Goal: Navigation & Orientation: Find specific page/section

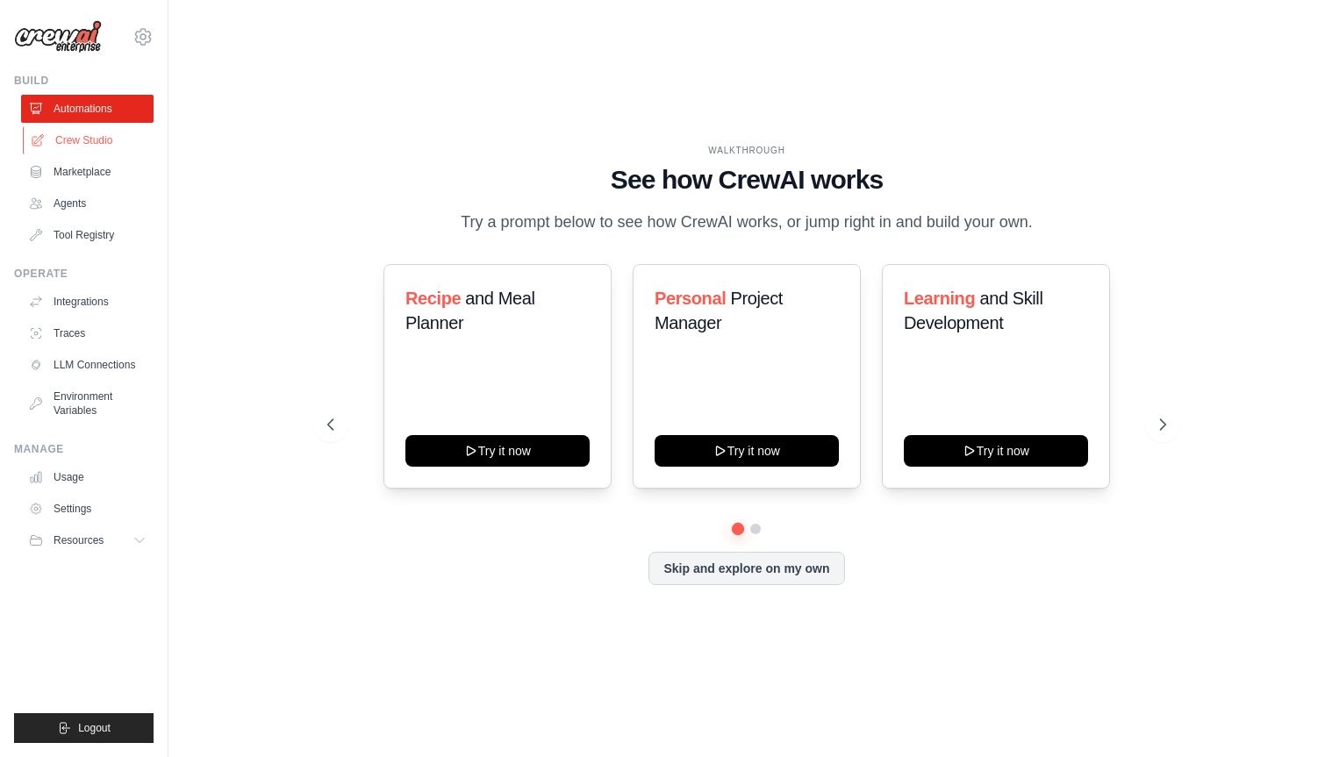
click at [91, 134] on link "Crew Studio" at bounding box center [89, 140] width 132 height 28
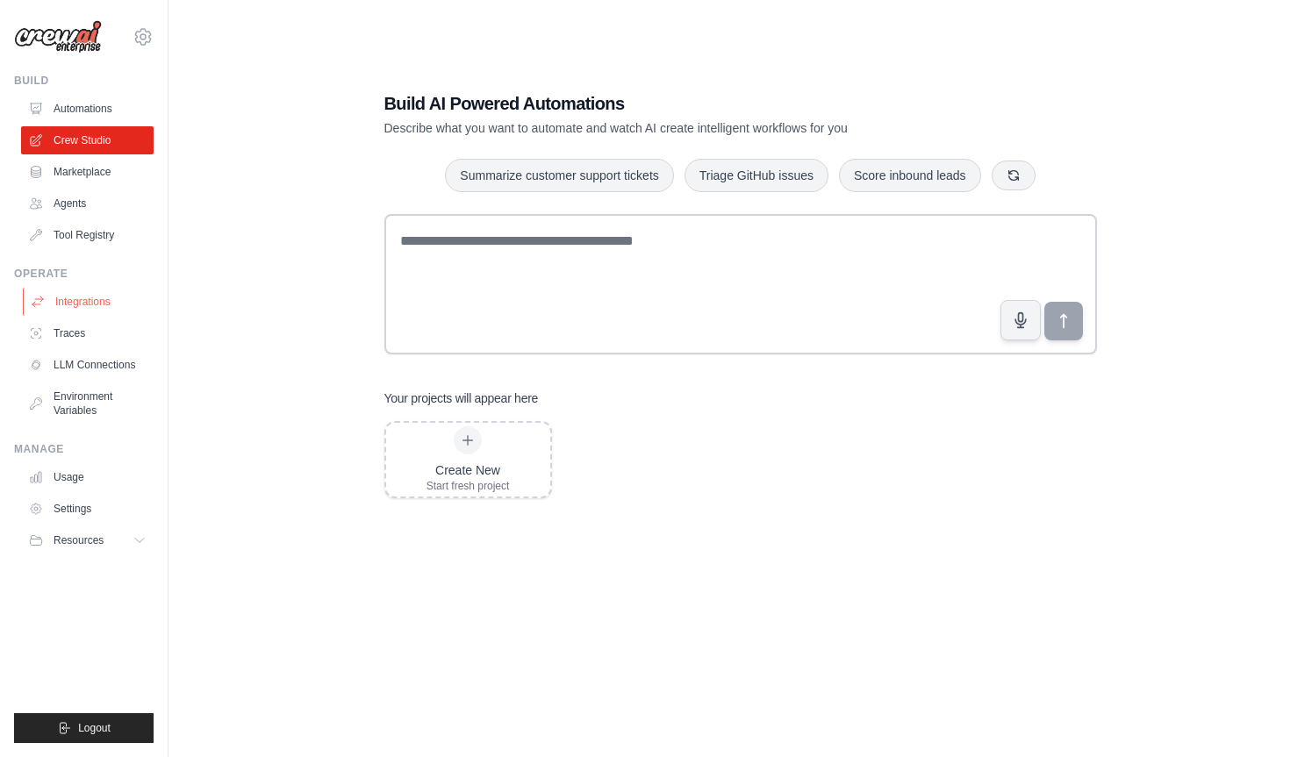
click at [71, 308] on link "Integrations" at bounding box center [89, 302] width 132 height 28
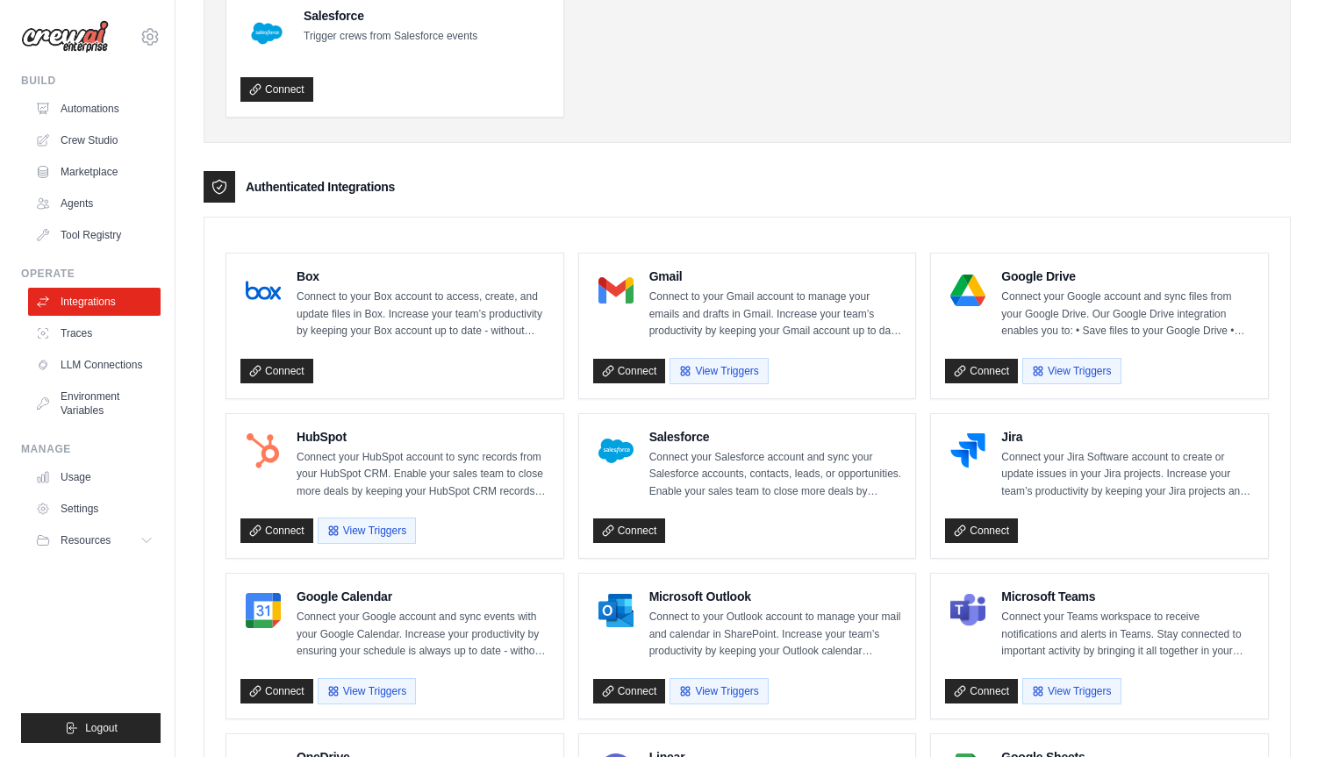
scroll to position [290, 0]
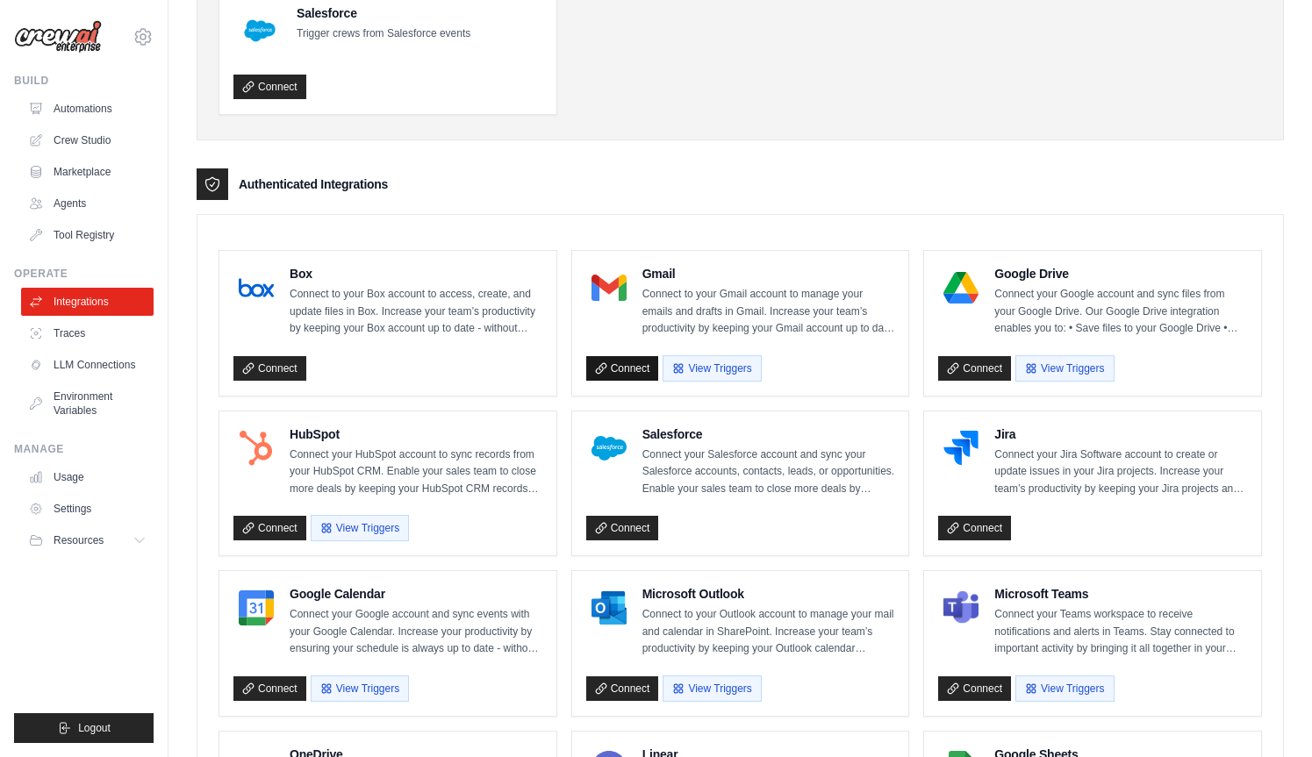
click at [630, 367] on link "Connect" at bounding box center [622, 368] width 73 height 25
